Goal: Use online tool/utility: Utilize a website feature to perform a specific function

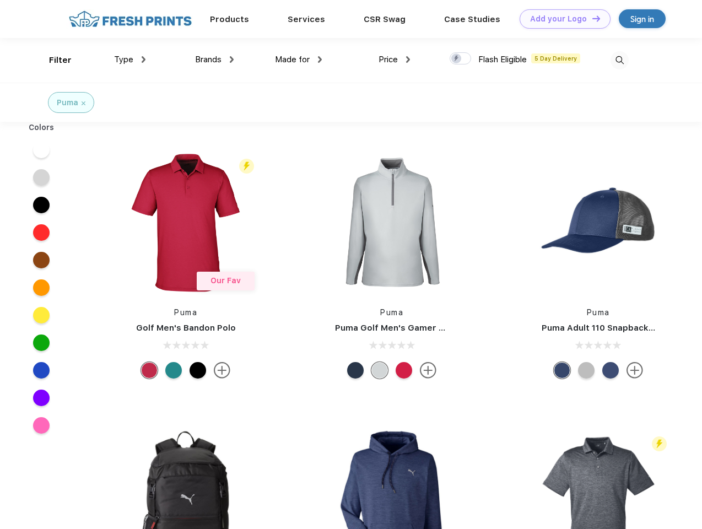
click at [561, 19] on link "Add your Logo Design Tool" at bounding box center [565, 18] width 91 height 19
click at [0, 0] on div "Design Tool" at bounding box center [0, 0] width 0 height 0
click at [592, 18] on link "Add your Logo Design Tool" at bounding box center [565, 18] width 91 height 19
click at [53, 60] on div "Filter" at bounding box center [60, 60] width 23 height 13
click at [130, 60] on span "Type" at bounding box center [123, 60] width 19 height 10
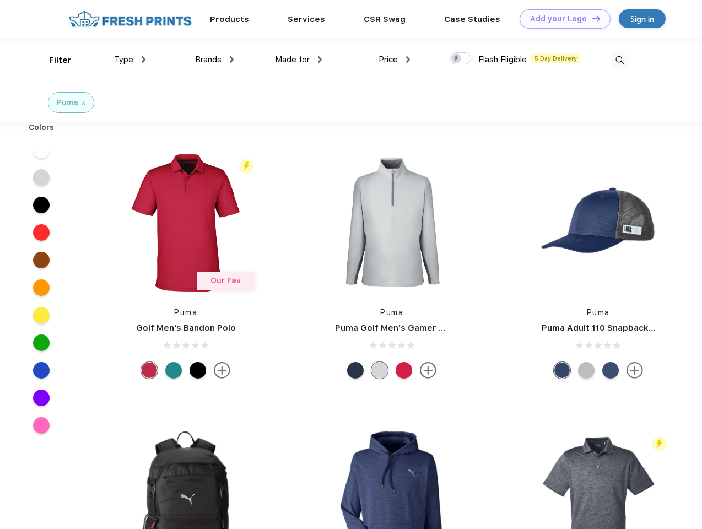
click at [214, 60] on span "Brands" at bounding box center [208, 60] width 26 height 10
click at [299, 60] on span "Made for" at bounding box center [292, 60] width 35 height 10
click at [395, 60] on span "Price" at bounding box center [388, 60] width 19 height 10
click at [461, 59] on div at bounding box center [461, 58] width 22 height 12
click at [457, 59] on input "checkbox" at bounding box center [453, 55] width 7 height 7
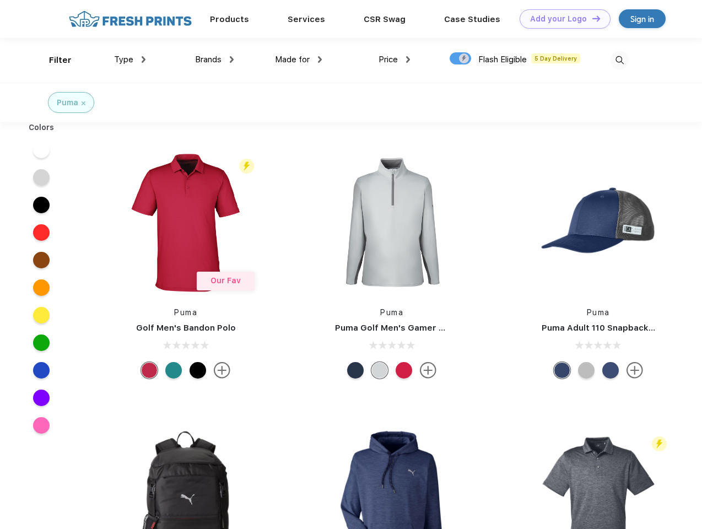
click at [620, 60] on img at bounding box center [620, 60] width 18 height 18
